Goal: Submit feedback/report problem: Submit feedback/report problem

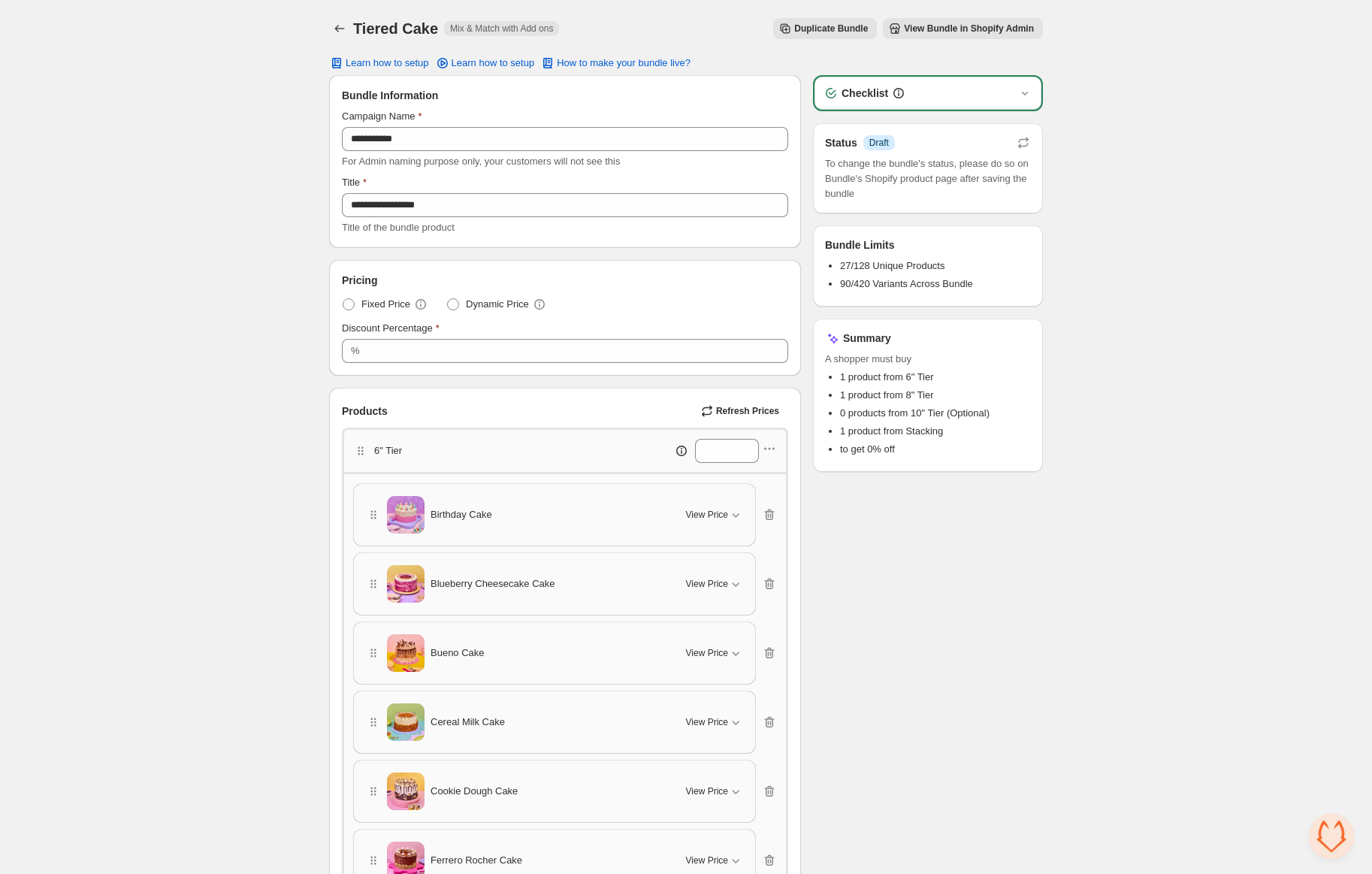
scroll to position [272, 0]
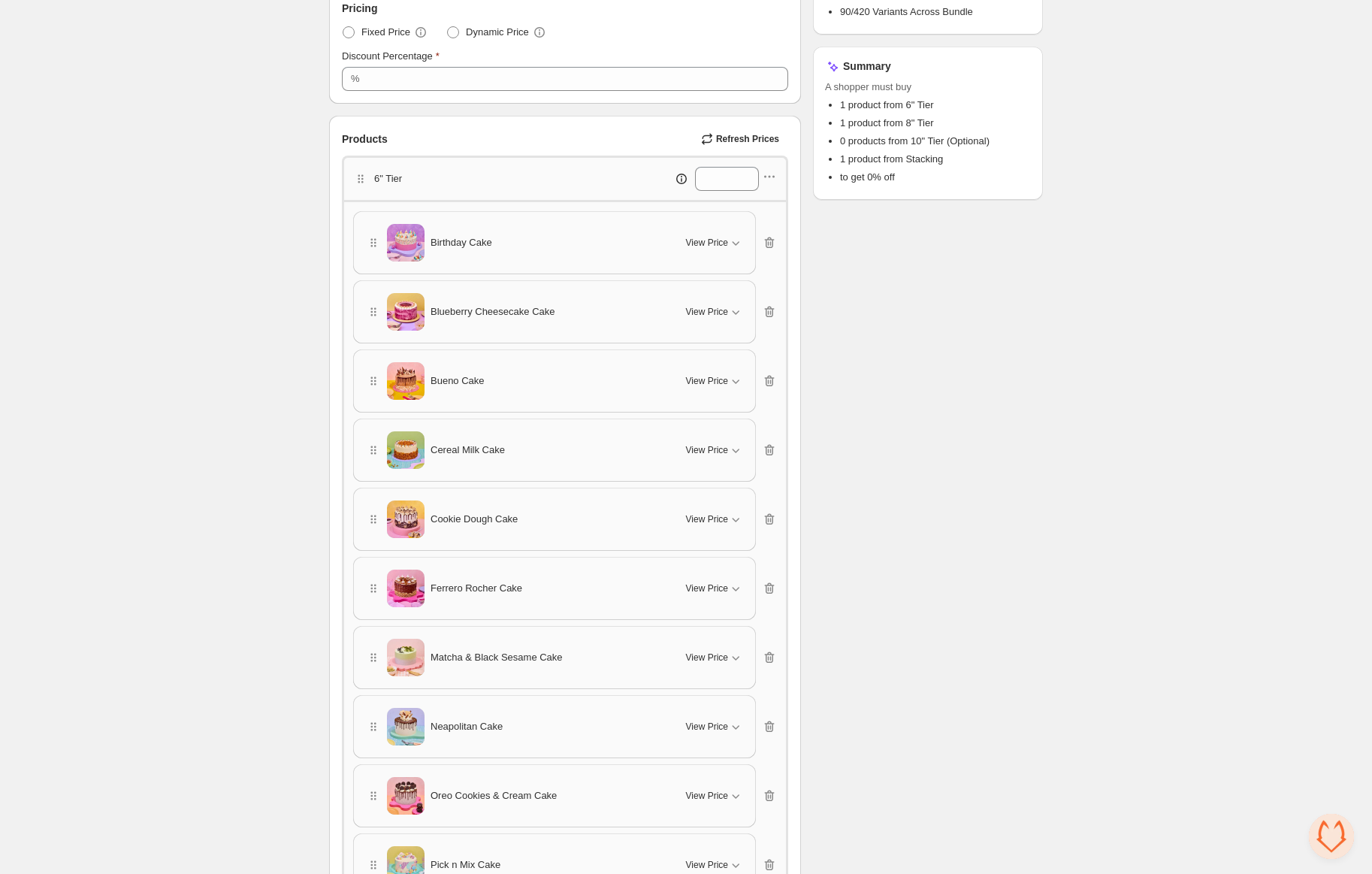
click at [754, 144] on button "Refresh Prices" at bounding box center [741, 139] width 93 height 21
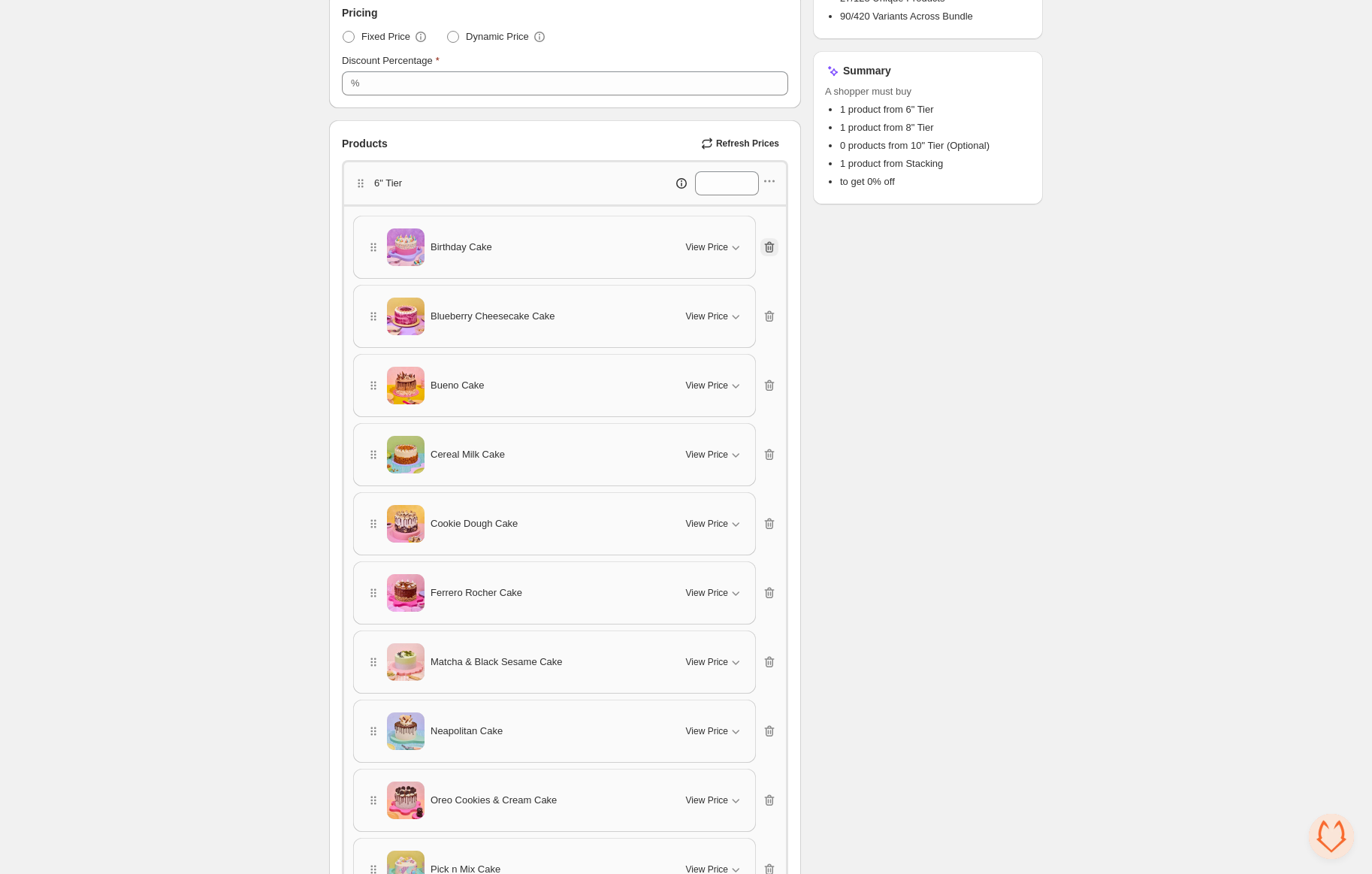
click at [775, 244] on icon "button" at bounding box center [769, 247] width 15 height 15
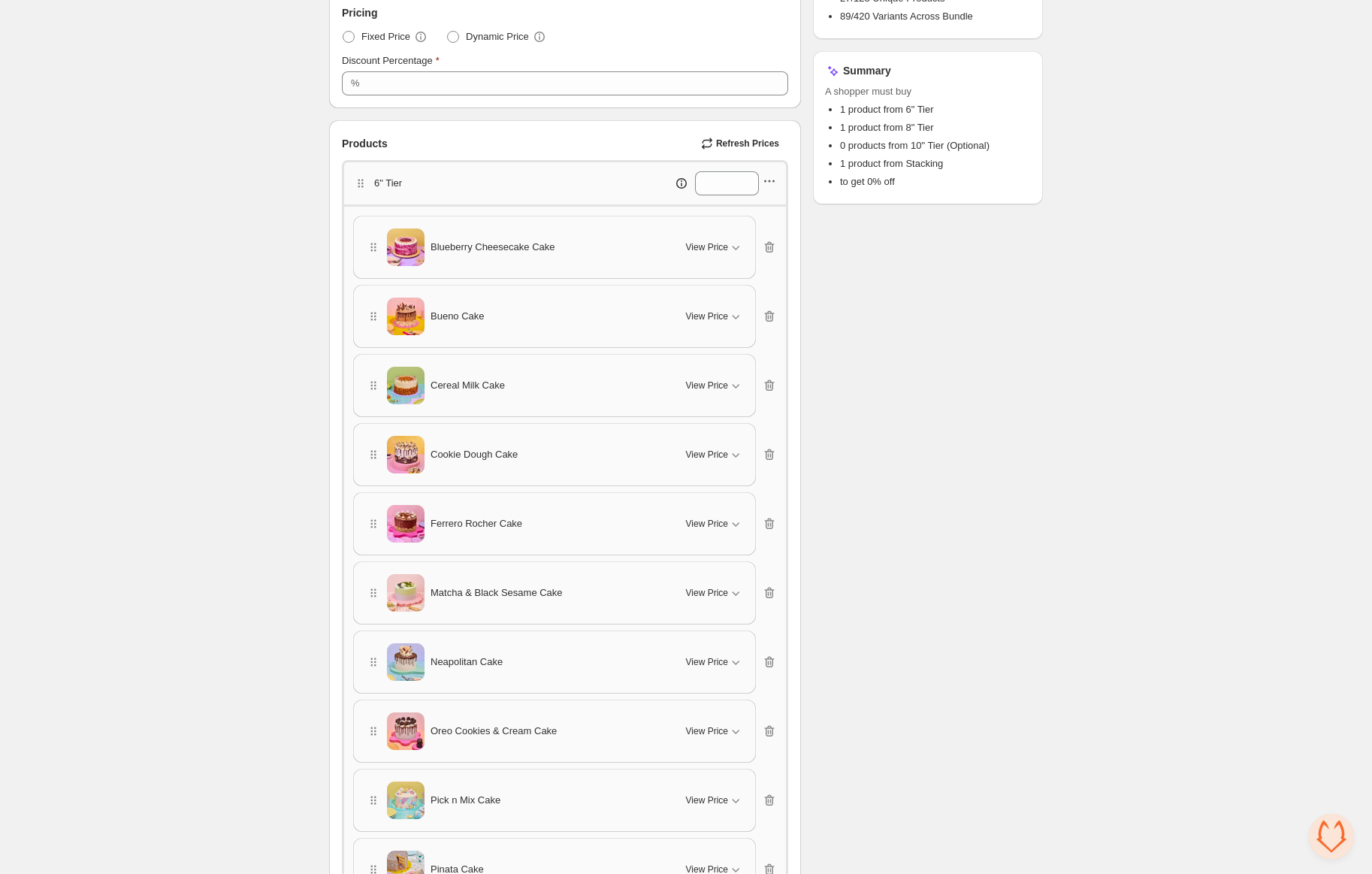
click at [765, 183] on icon "button" at bounding box center [769, 181] width 15 height 15
click at [764, 241] on span "Edit products" at bounding box center [778, 235] width 81 height 15
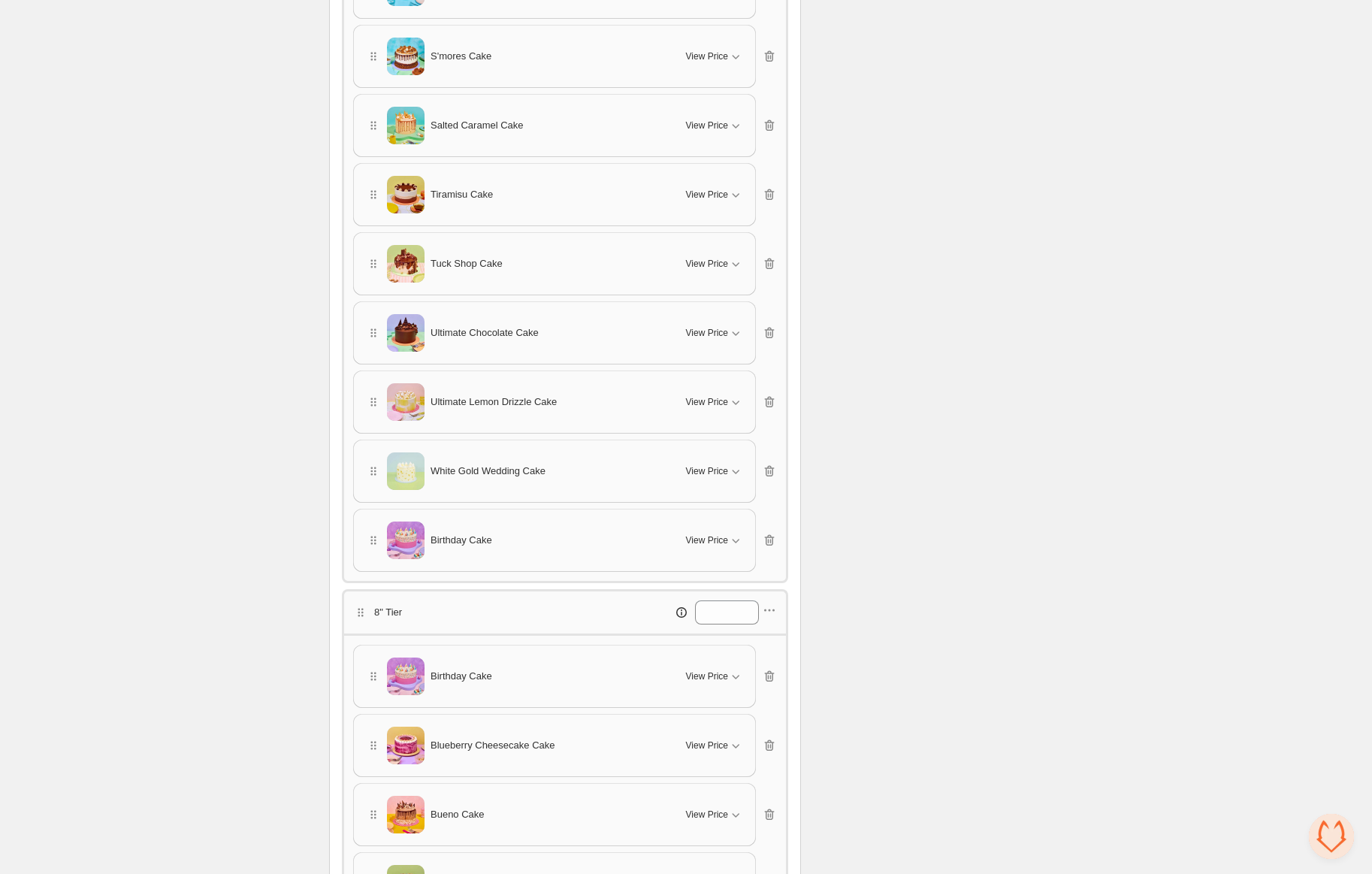
scroll to position [1632, 0]
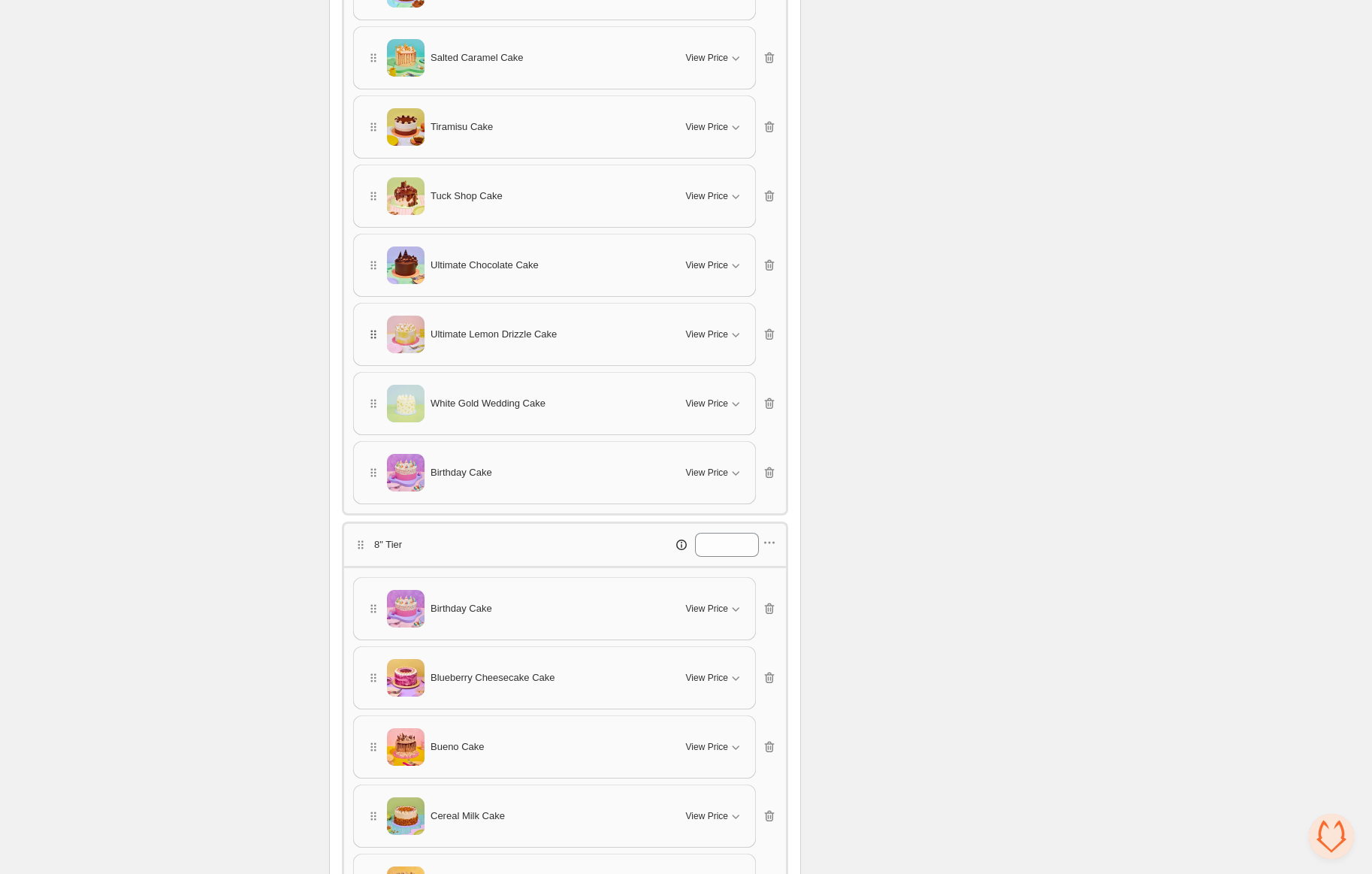
drag, startPoint x: 377, startPoint y: 471, endPoint x: 369, endPoint y: 336, distance: 135.2
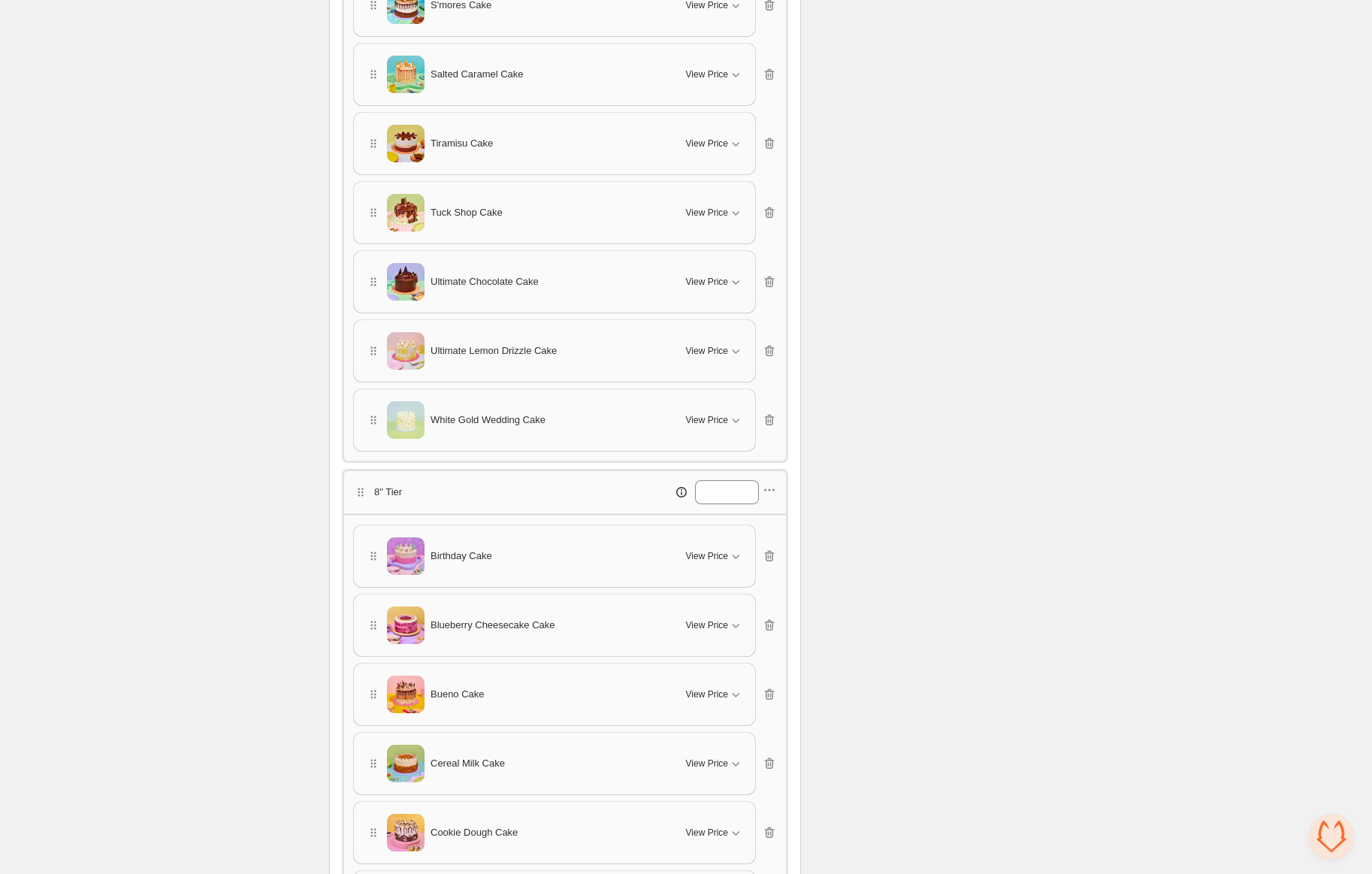
scroll to position [1786, 0]
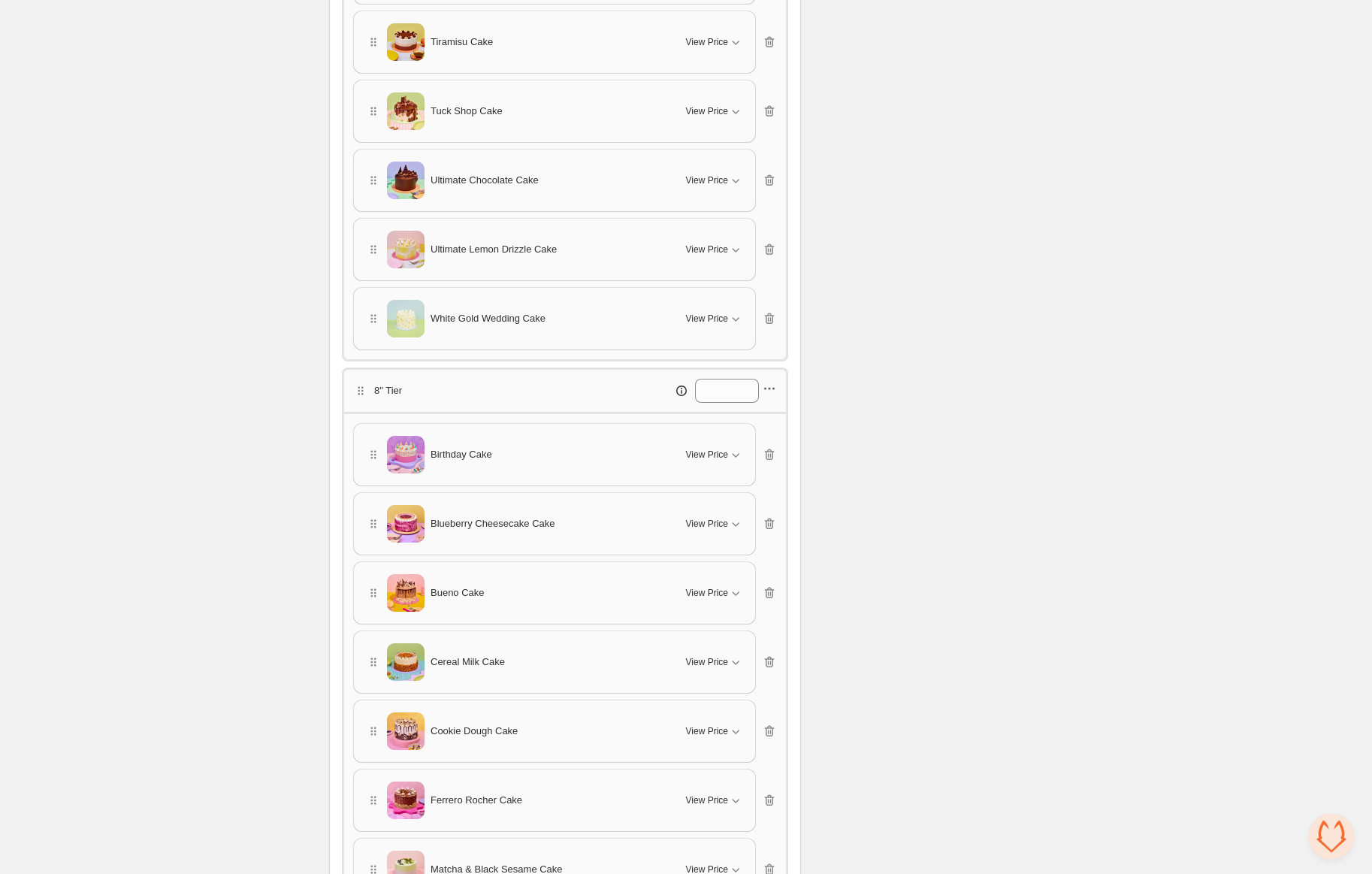
click at [763, 381] on icon "button" at bounding box center [769, 389] width 15 height 15
click at [760, 436] on span "Edit products" at bounding box center [778, 438] width 81 height 15
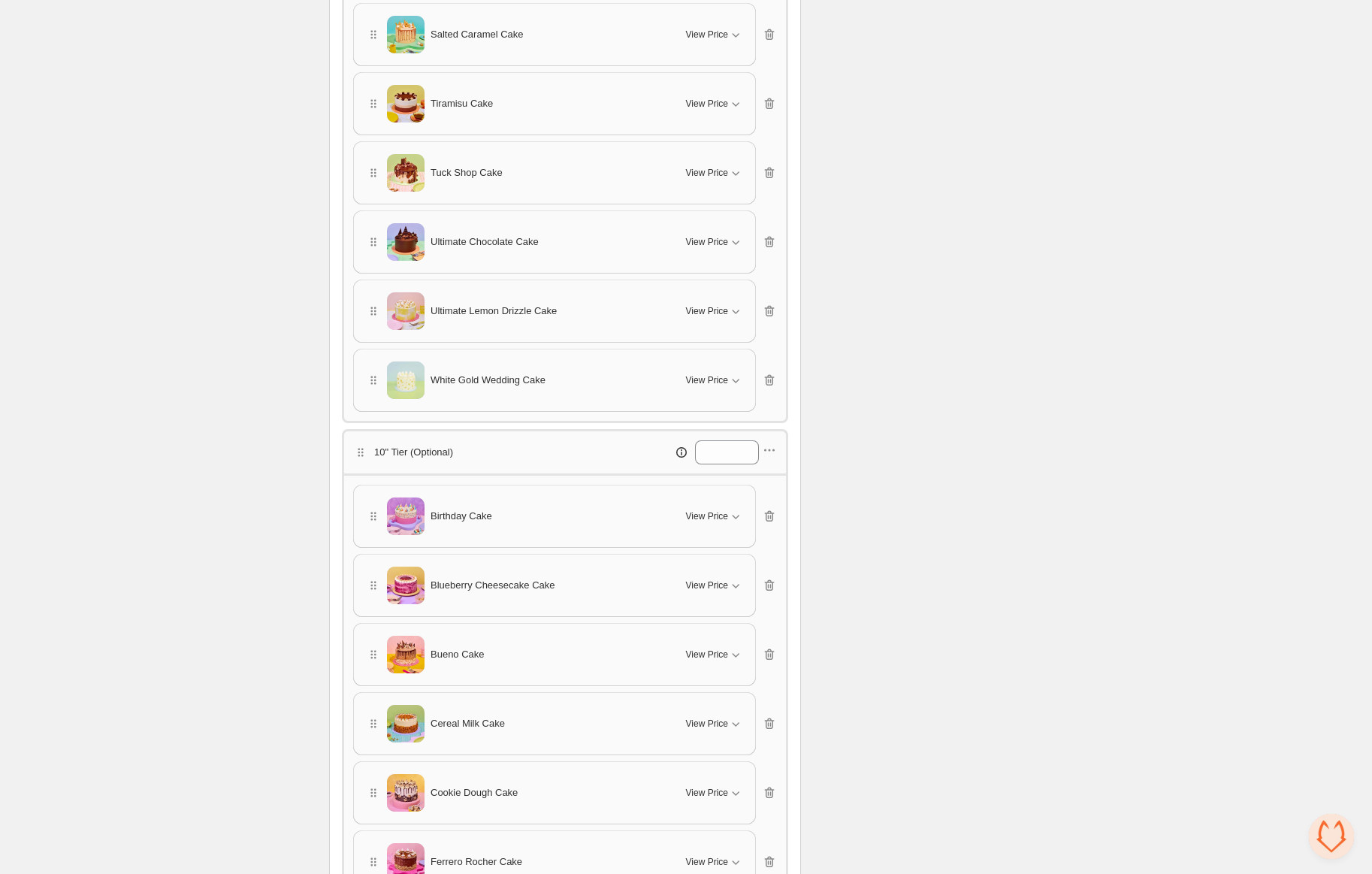
scroll to position [3457, 0]
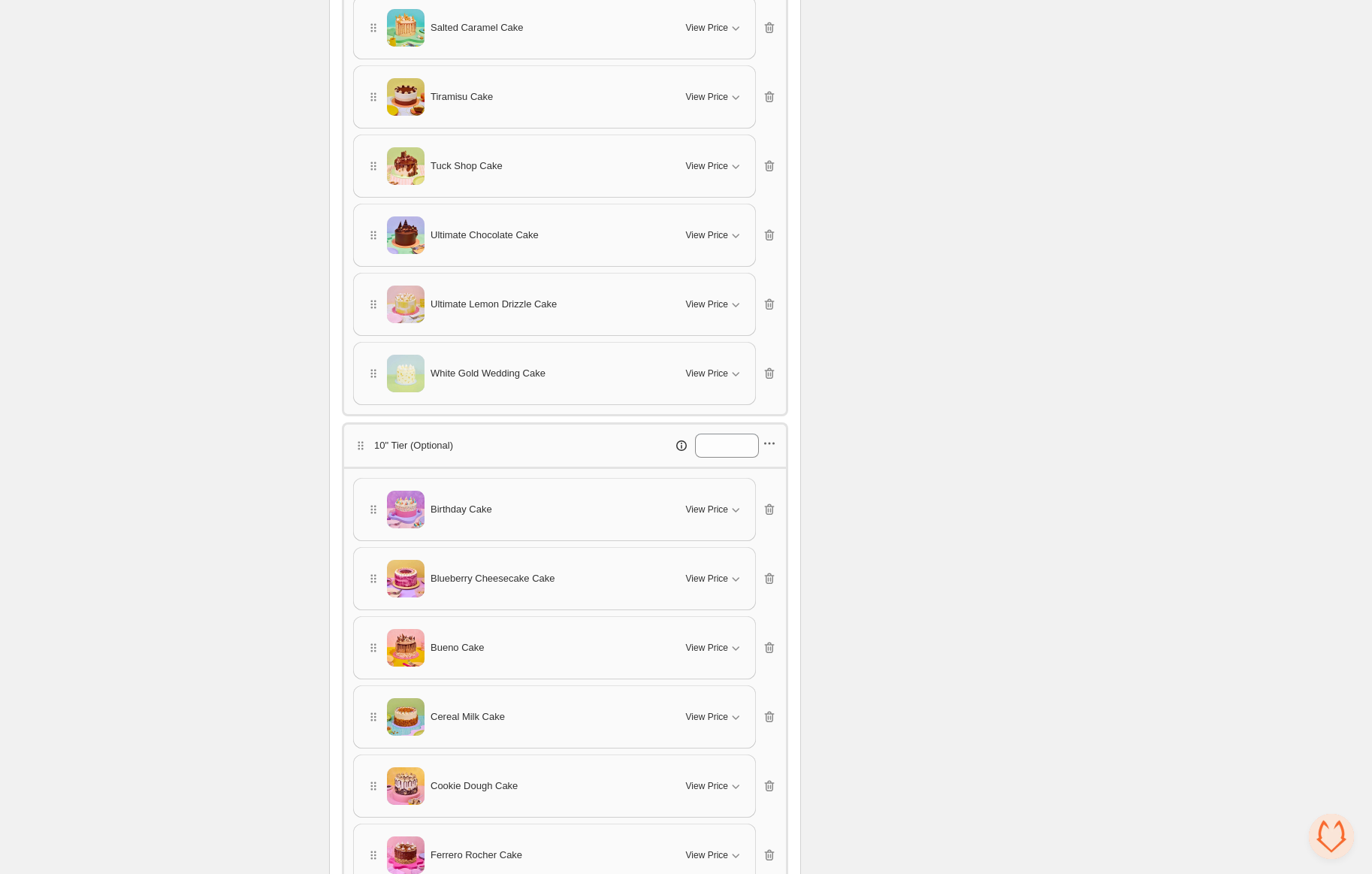
click at [777, 436] on icon "button" at bounding box center [769, 444] width 15 height 15
click at [771, 498] on button "Edit products" at bounding box center [768, 489] width 110 height 24
click at [1323, 826] on span "Open chat" at bounding box center [1332, 835] width 45 height 45
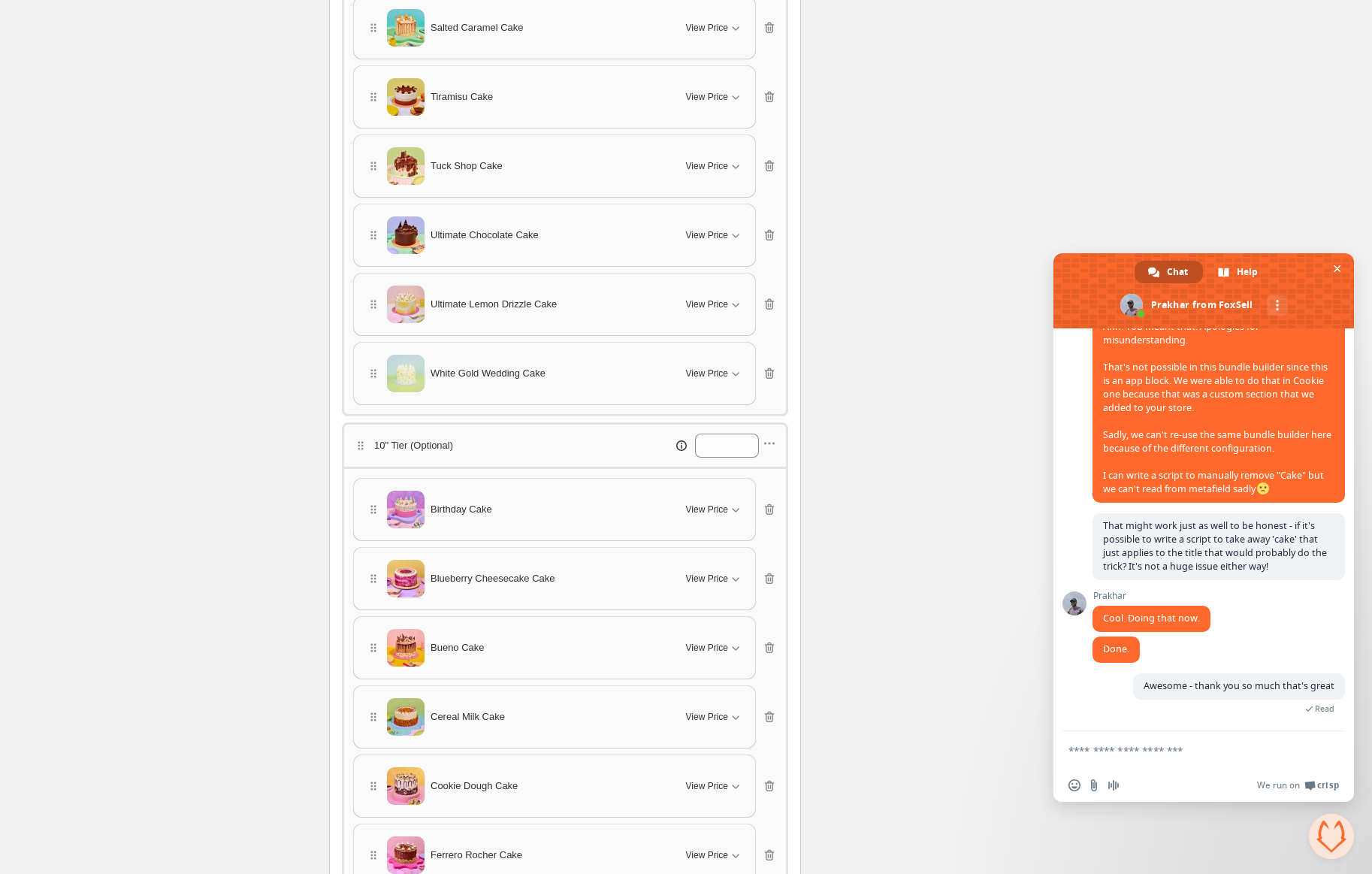
click at [1151, 744] on textarea "Compose your message..." at bounding box center [1187, 751] width 238 height 13
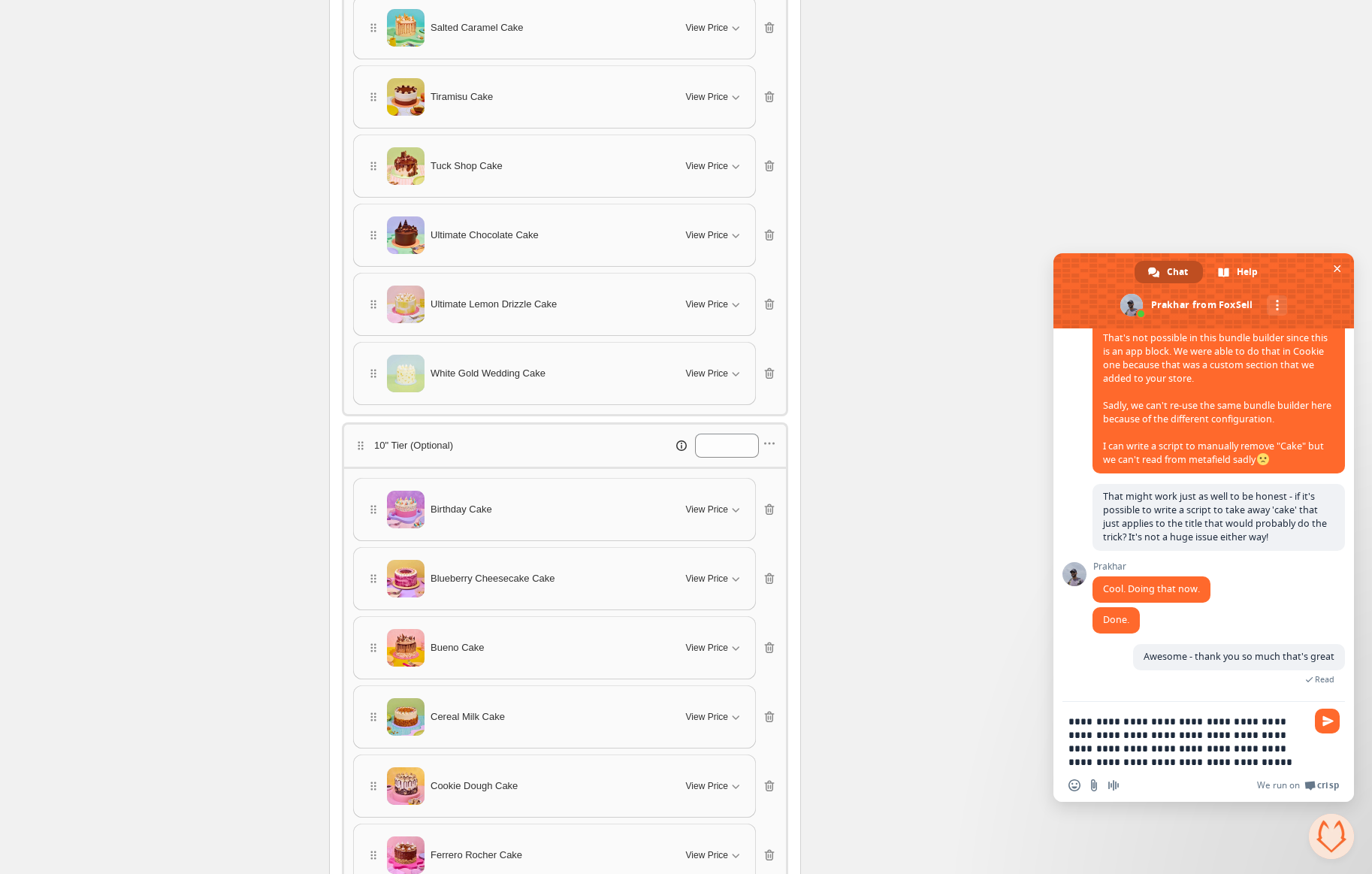
type textarea "**********"
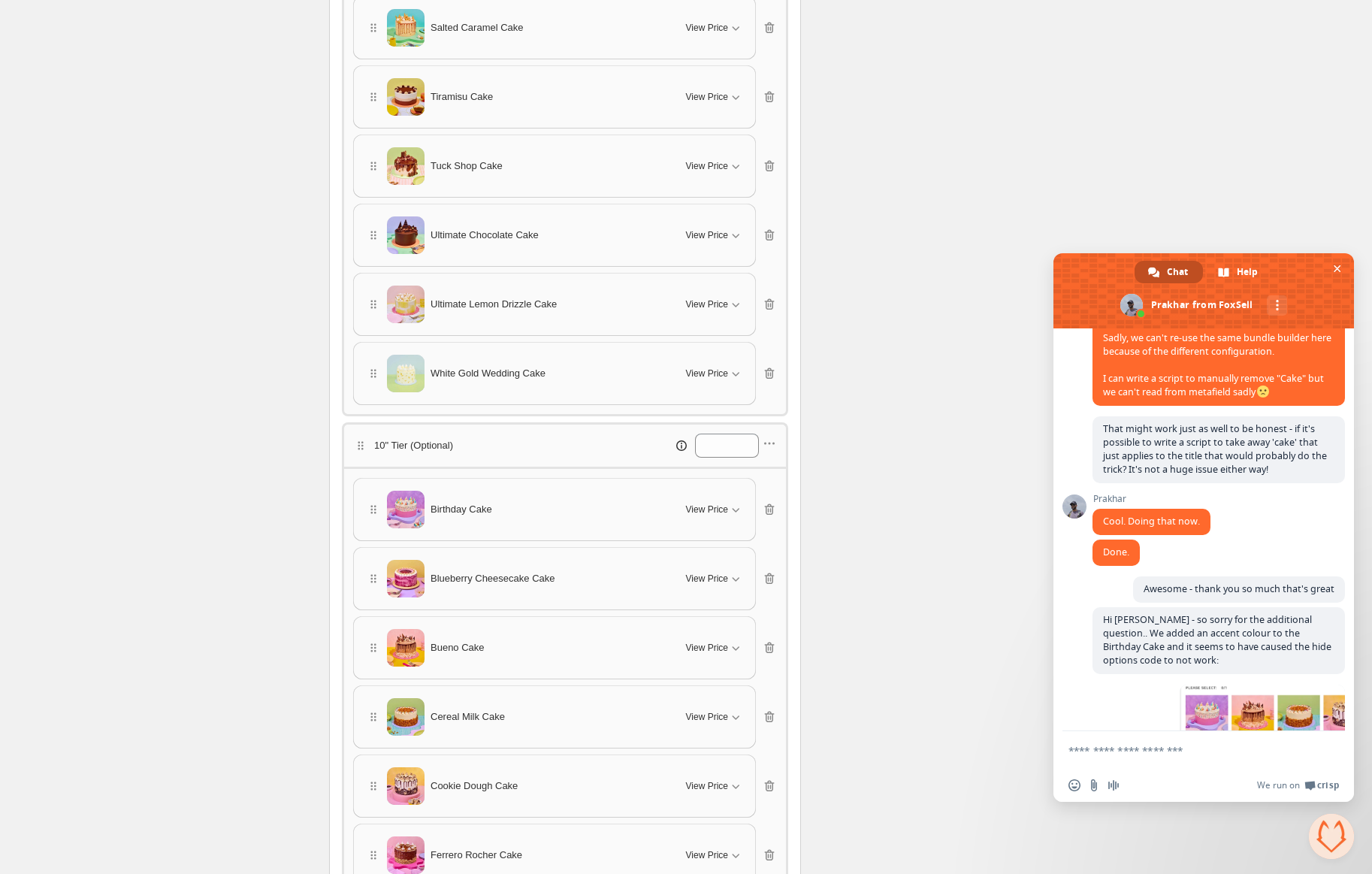
scroll to position [2564, 0]
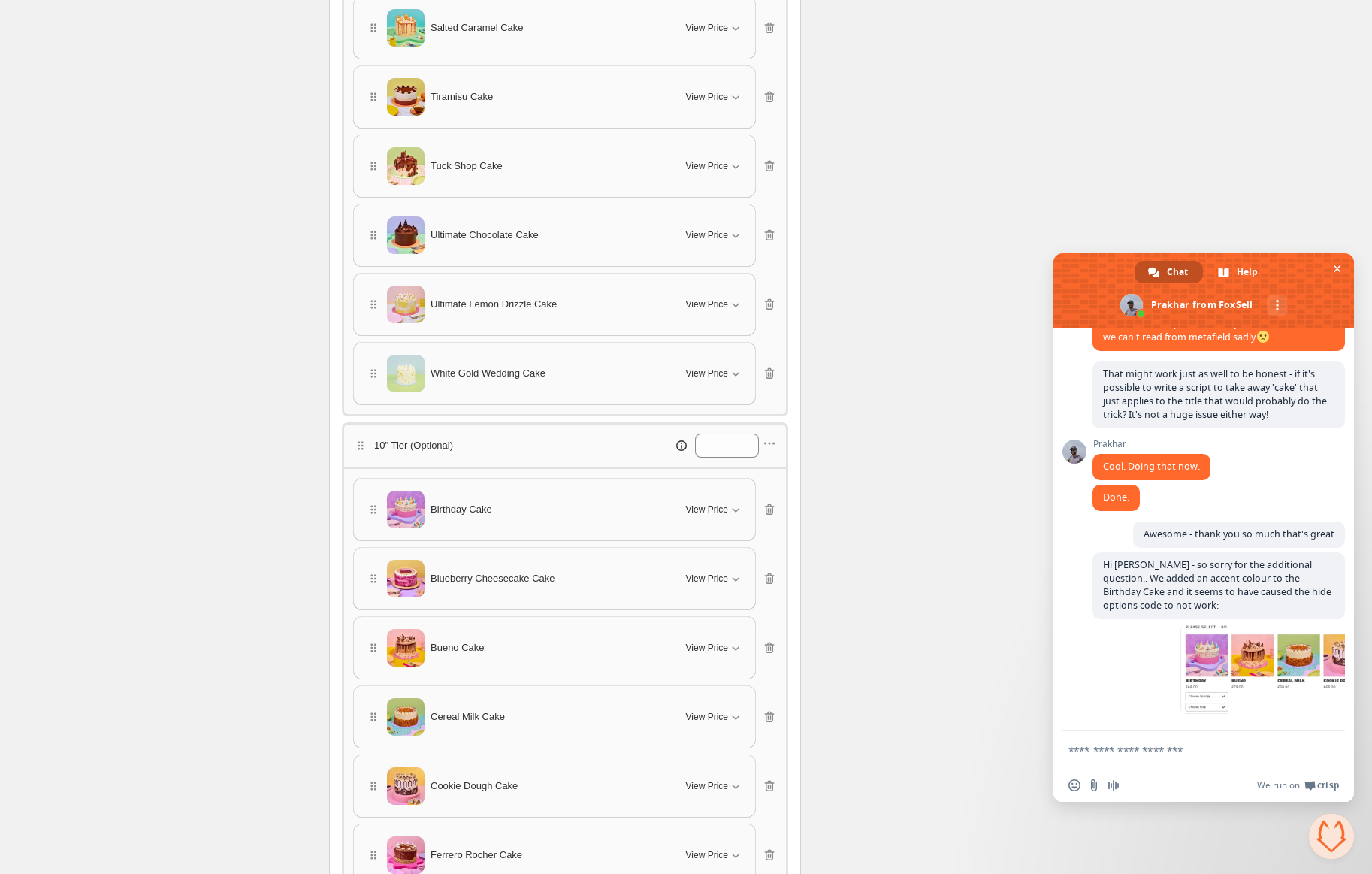
click at [1175, 751] on textarea "Compose your message..." at bounding box center [1187, 751] width 238 height 13
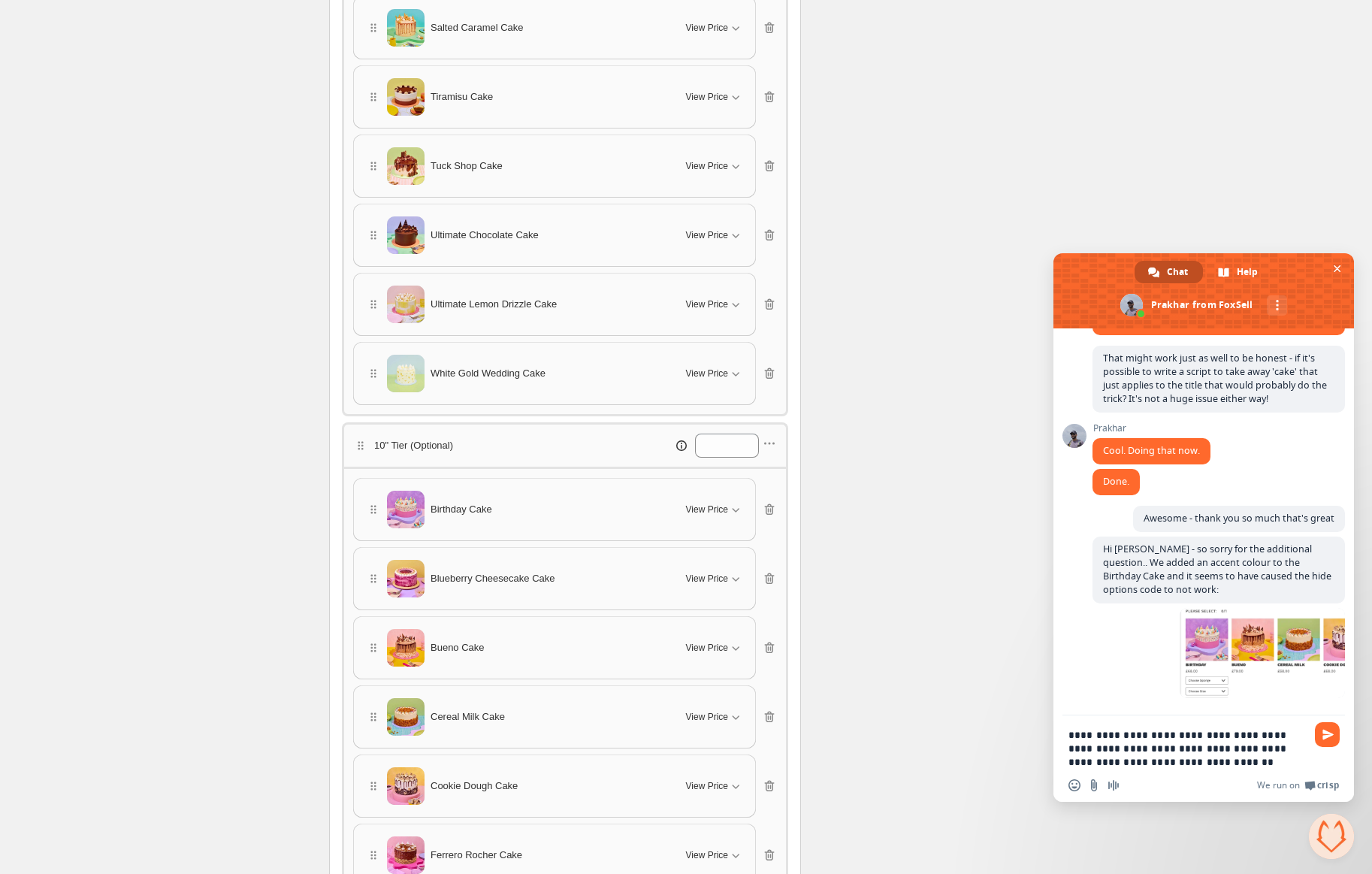
type textarea "**********"
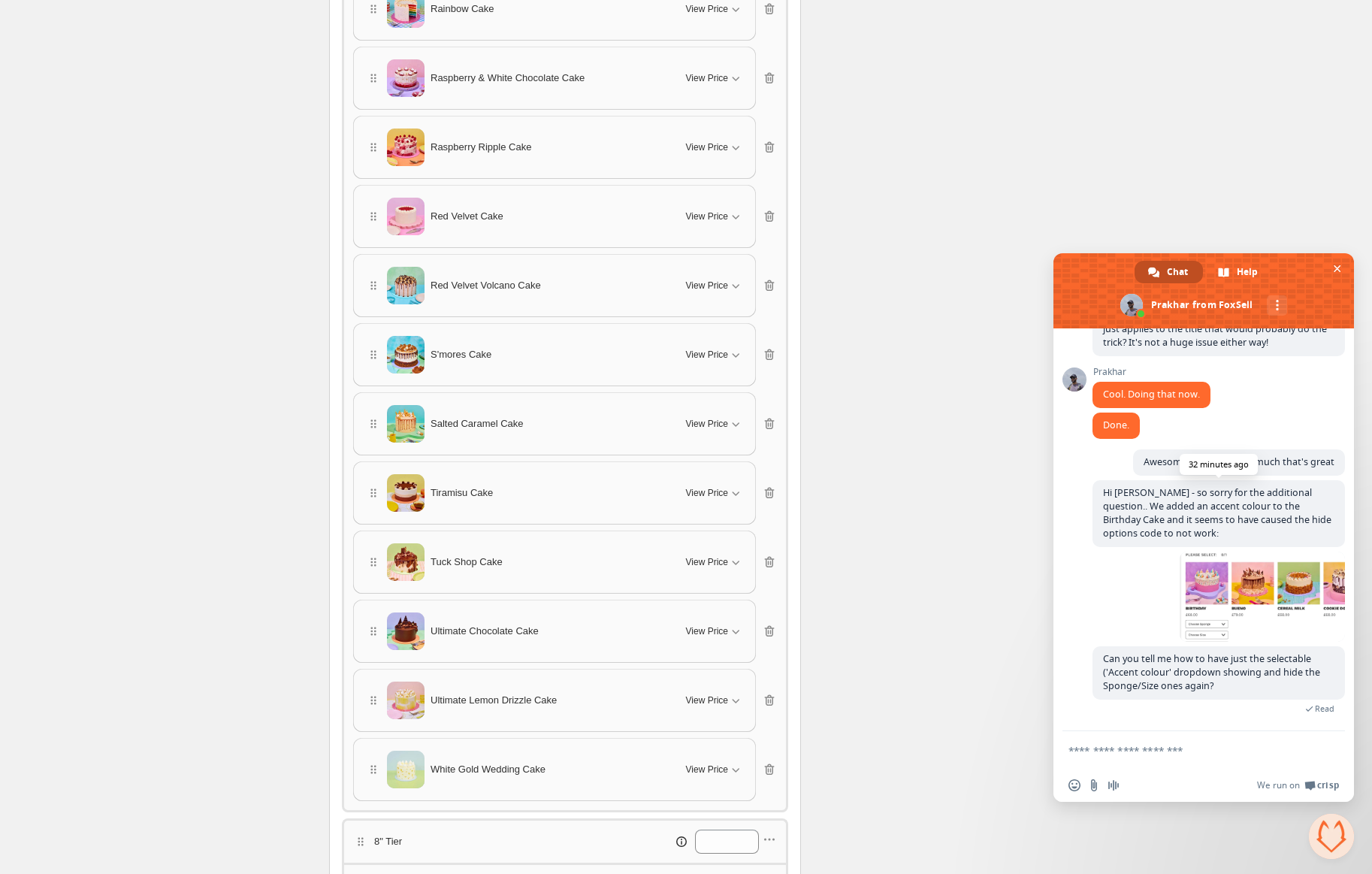
scroll to position [2637, 0]
